Goal: Information Seeking & Learning: Learn about a topic

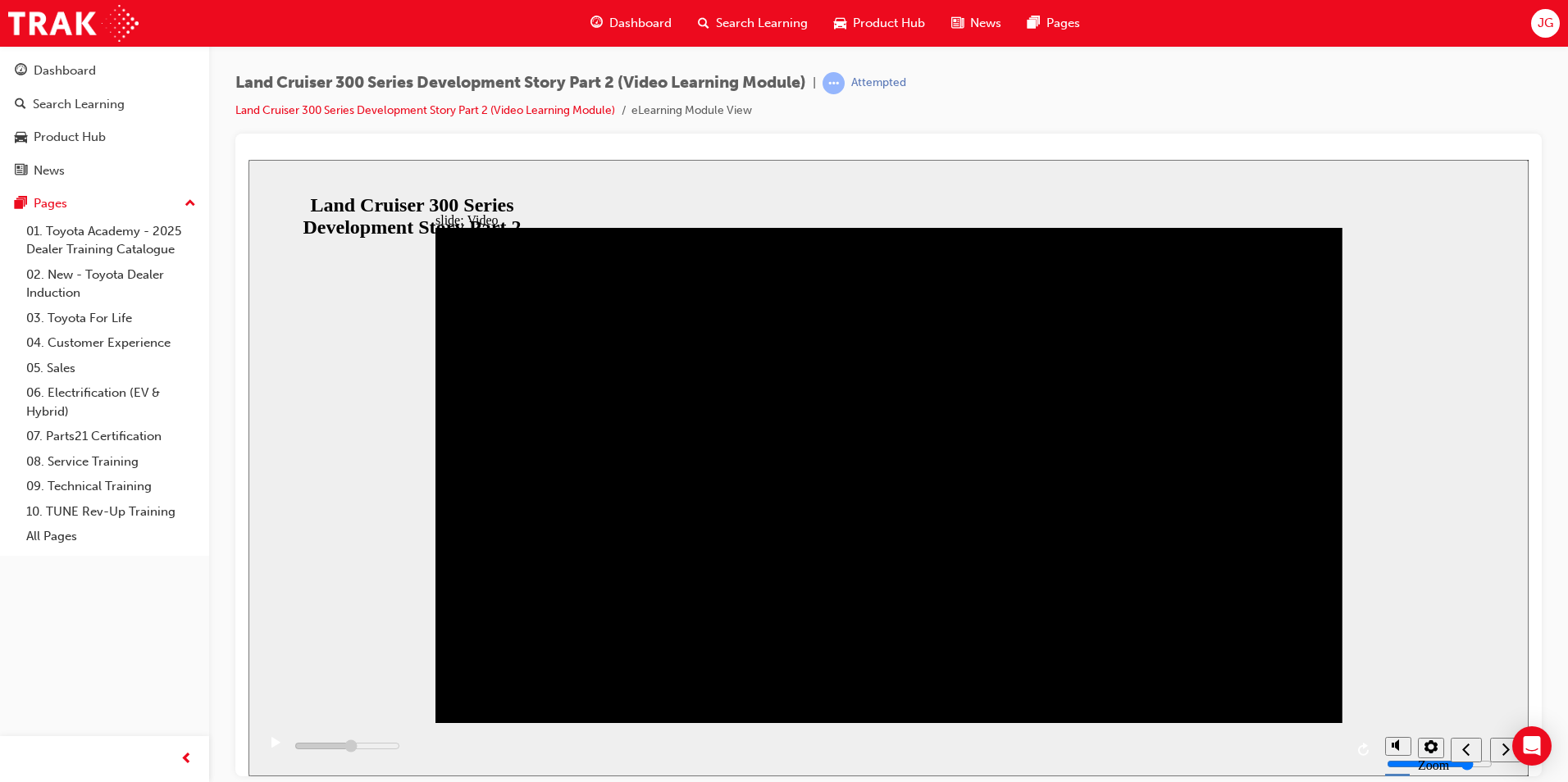
click at [263, 754] on div "play/pause" at bounding box center [276, 751] width 28 height 28
click at [272, 748] on icon "play/pause" at bounding box center [276, 742] width 7 height 12
click at [263, 742] on div "play/pause" at bounding box center [276, 751] width 28 height 28
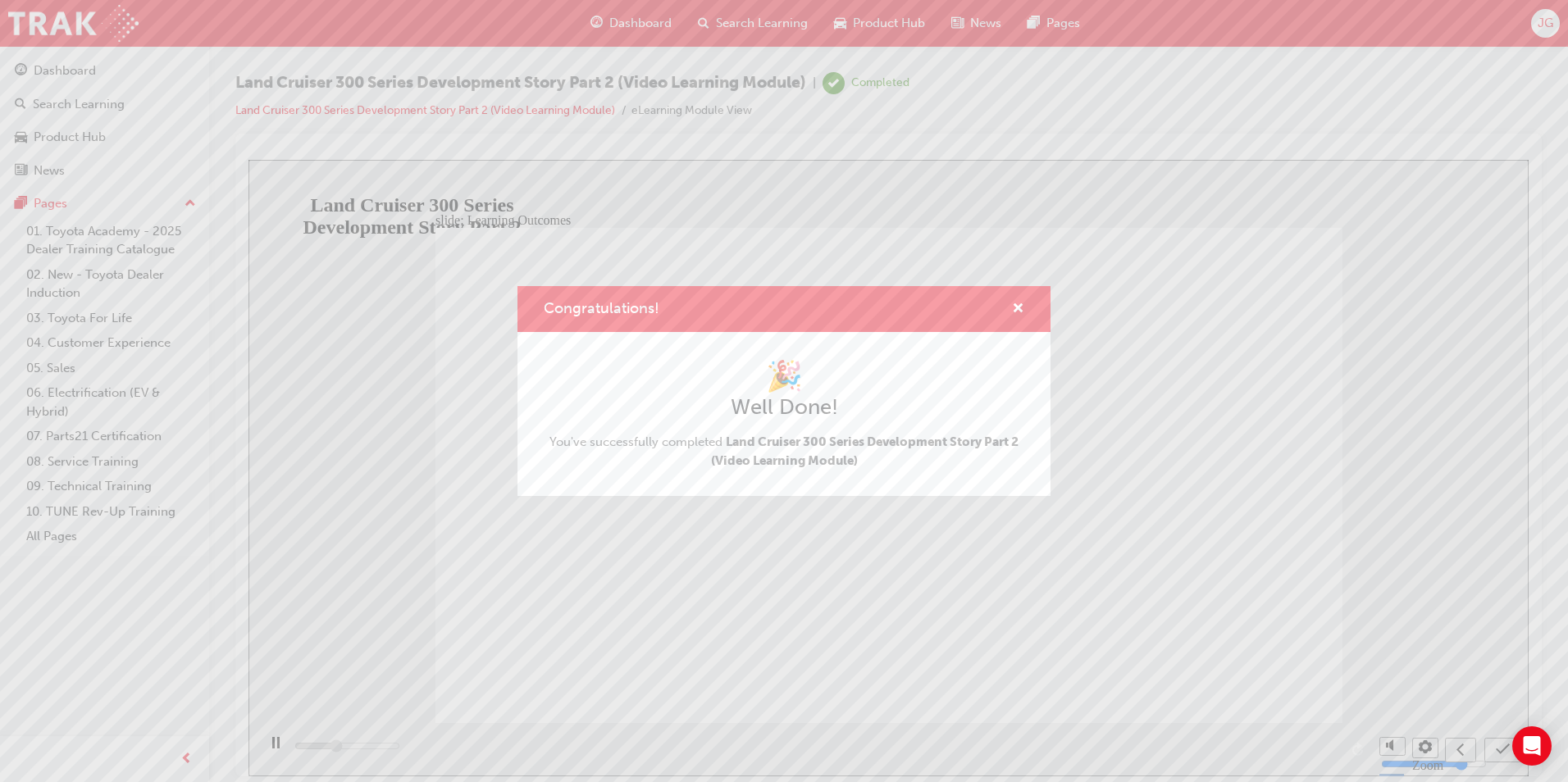
type input "5100"
click at [1021, 313] on span "cross-icon" at bounding box center [1017, 310] width 12 height 15
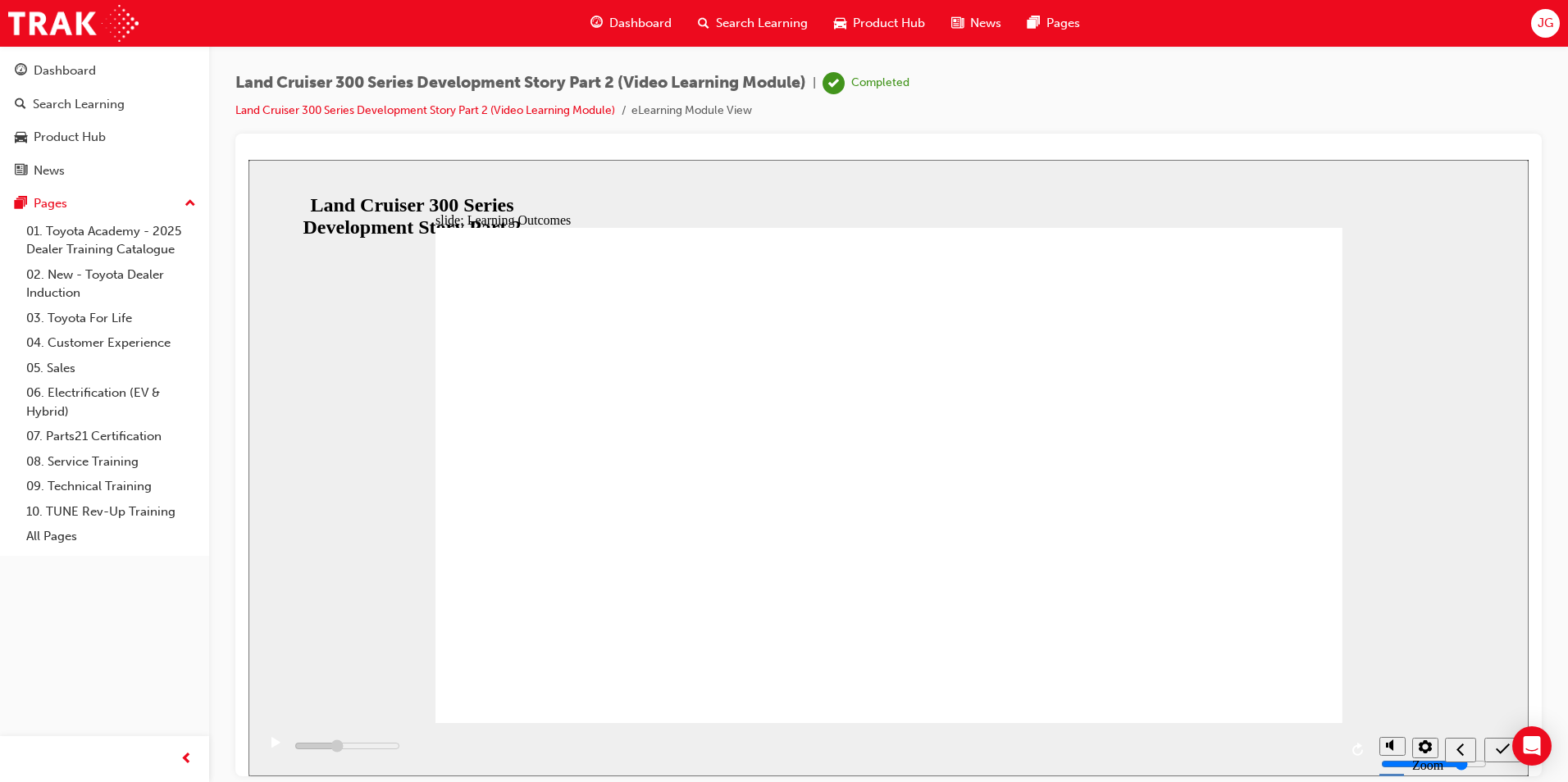
click at [651, 16] on span "Dashboard" at bounding box center [640, 23] width 63 height 19
